Goal: Task Accomplishment & Management: Complete application form

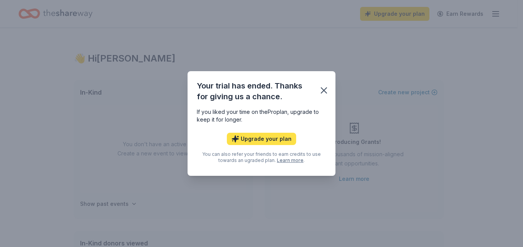
click at [273, 138] on button "Upgrade your plan" at bounding box center [261, 139] width 69 height 12
click at [326, 87] on icon "button" at bounding box center [323, 90] width 11 height 11
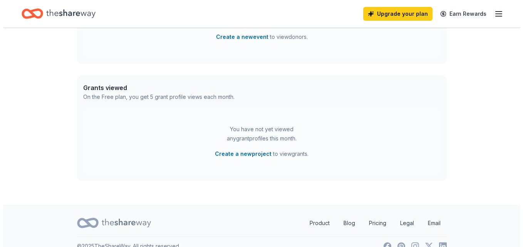
scroll to position [286, 0]
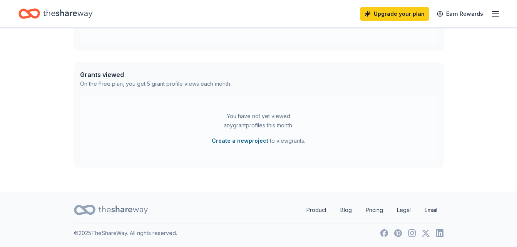
click at [255, 144] on button "Create a new project" at bounding box center [240, 140] width 57 height 9
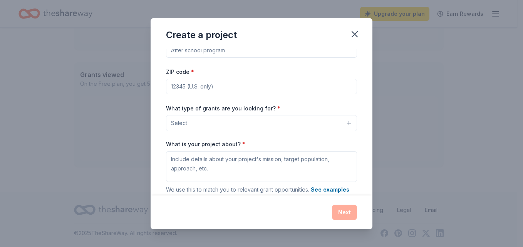
scroll to position [18, 0]
click at [343, 125] on button "Select" at bounding box center [261, 123] width 191 height 16
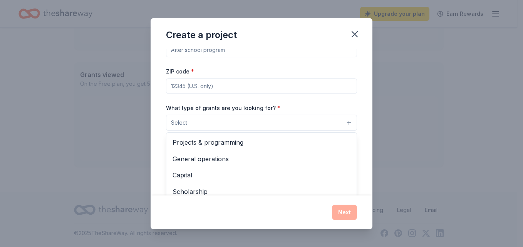
click at [261, 123] on button "Select" at bounding box center [261, 123] width 191 height 16
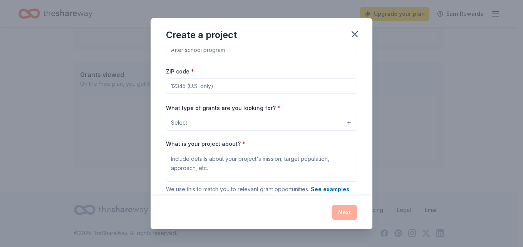
click at [344, 122] on button "Select" at bounding box center [261, 123] width 191 height 16
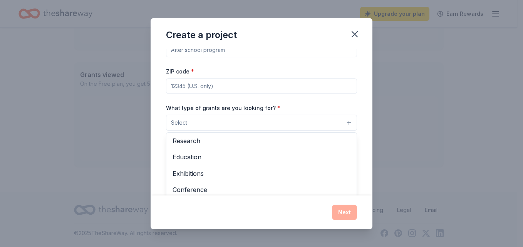
scroll to position [67, 0]
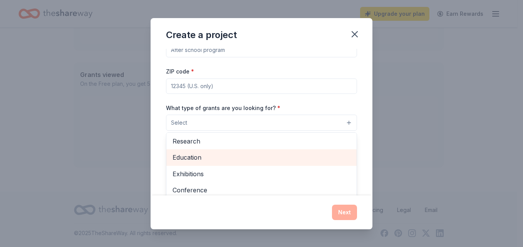
click at [197, 153] on span "Education" at bounding box center [261, 157] width 178 height 10
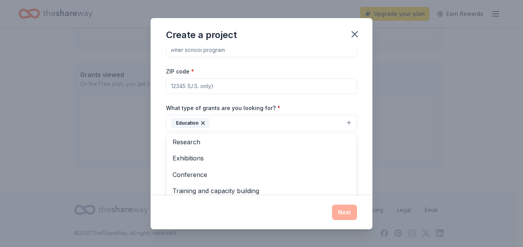
scroll to position [75, 0]
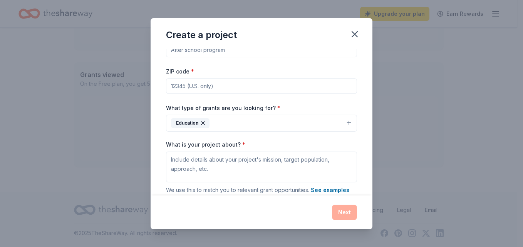
click at [192, 88] on input "ZIP code *" at bounding box center [261, 86] width 191 height 15
type input "45040"
click at [349, 120] on button "Education" at bounding box center [261, 123] width 191 height 17
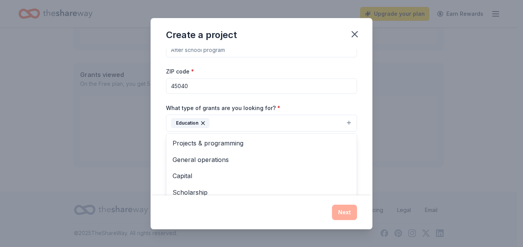
click at [241, 143] on span "Projects & programming" at bounding box center [261, 143] width 178 height 10
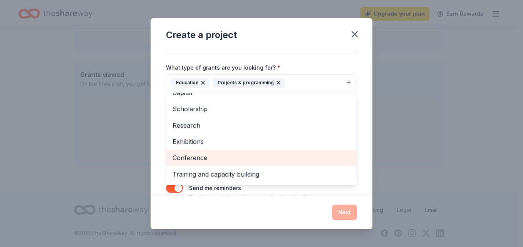
scroll to position [59, 0]
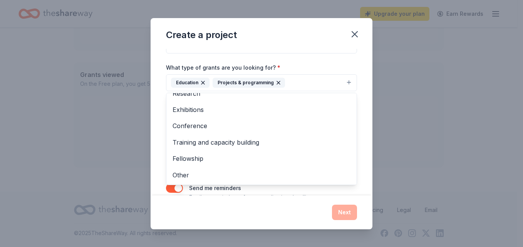
click at [298, 79] on button "Education Projects & programming" at bounding box center [261, 82] width 191 height 17
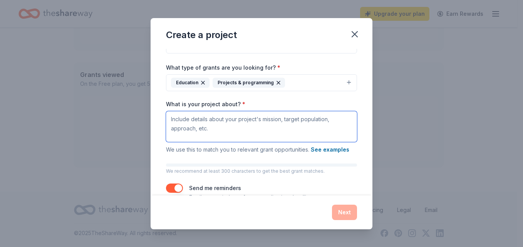
click at [207, 122] on textarea "What is your project about? *" at bounding box center [261, 126] width 191 height 31
type textarea "g"
